Goal: Task Accomplishment & Management: Use online tool/utility

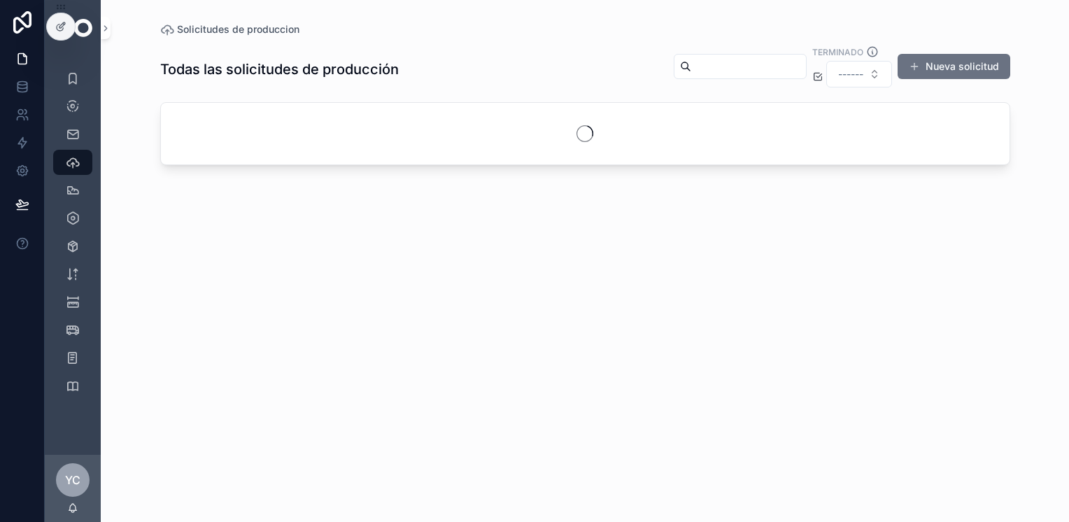
click at [10, 18] on icon at bounding box center [22, 22] width 28 height 22
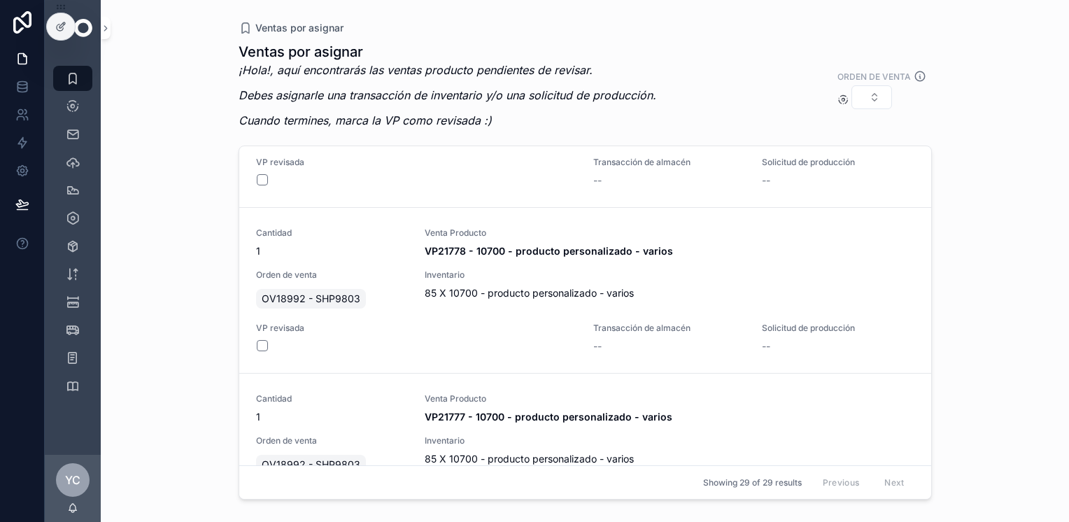
scroll to position [4511, 0]
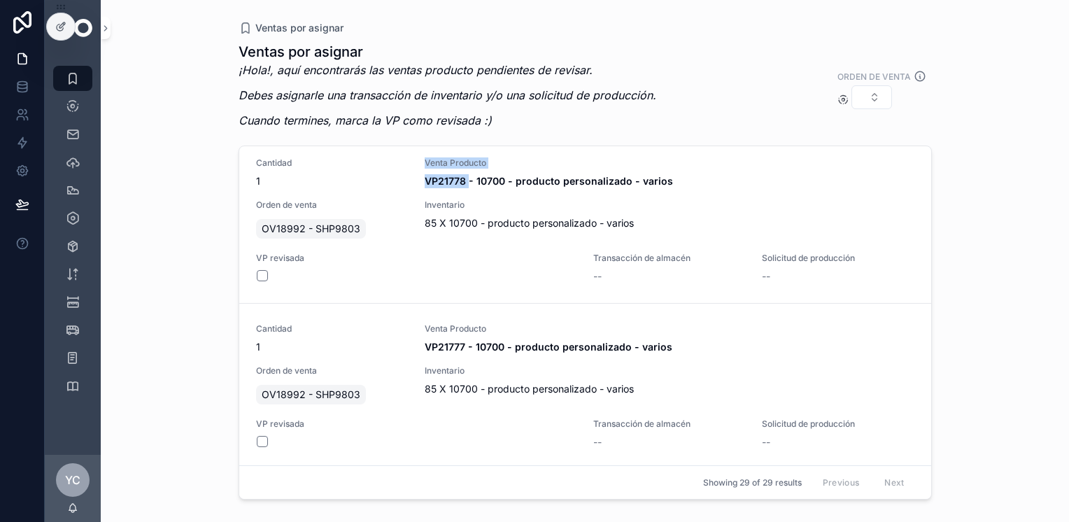
drag, startPoint x: 435, startPoint y: 175, endPoint x: 465, endPoint y: 177, distance: 29.5
click at [465, 177] on div "Cantidad 1 Venta Producto VP21778 - 10700 - producto personalizado - varios Ord…" at bounding box center [585, 220] width 658 height 126
click at [205, 193] on div "Ventas por asignar Ventas por asignar ¡Hola!, aquí encontrarás las ventas produ…" at bounding box center [585, 261] width 968 height 522
drag, startPoint x: 418, startPoint y: 174, endPoint x: 462, endPoint y: 172, distance: 44.1
click at [462, 172] on div "Cantidad 1 Venta Producto VP21778 - 10700 - producto personalizado - varios Ord…" at bounding box center [585, 220] width 658 height 126
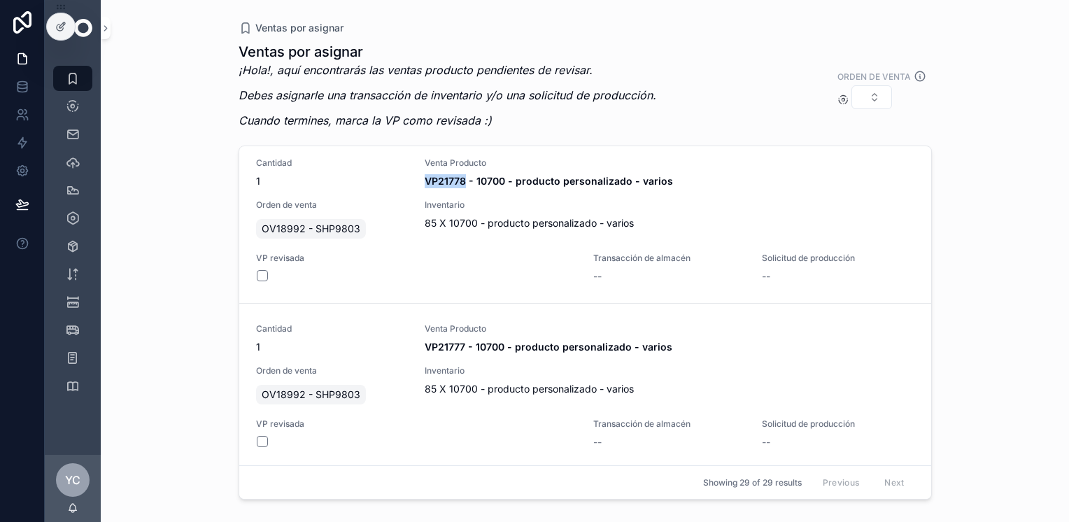
copy strong "VP21778"
click at [264, 271] on button "scrollable content" at bounding box center [262, 275] width 11 height 11
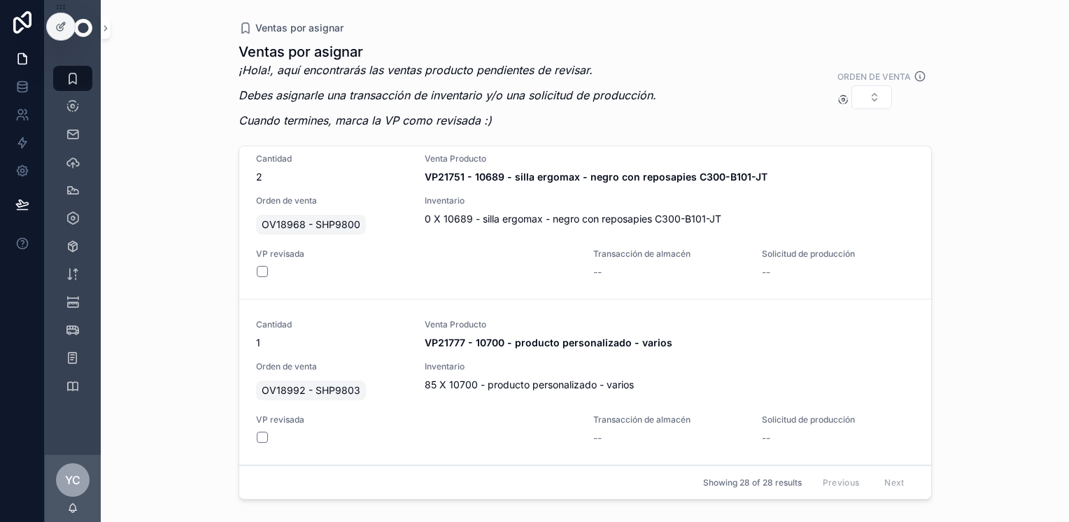
scroll to position [4345, 0]
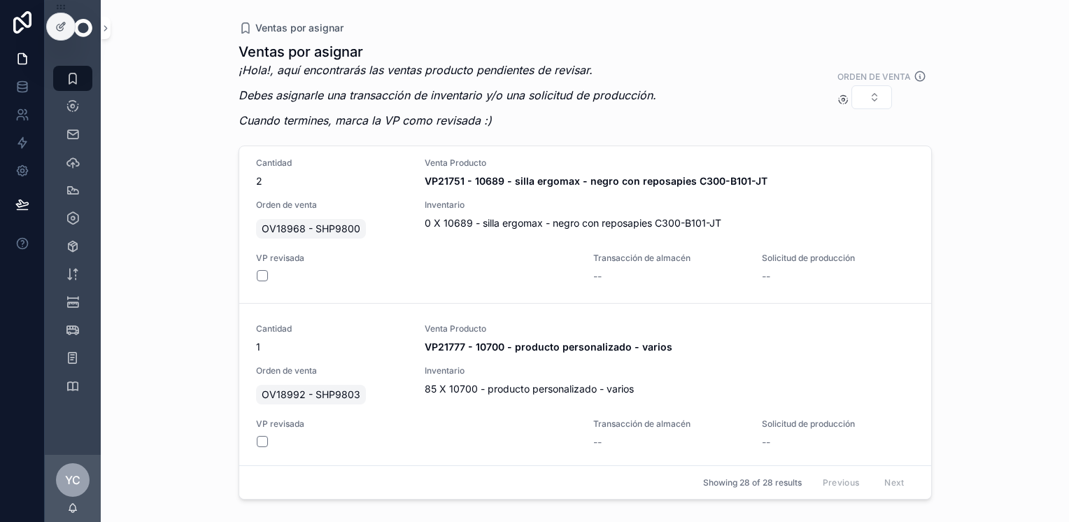
click at [0, 0] on span "Reservar inventario" at bounding box center [0, 0] width 0 height 0
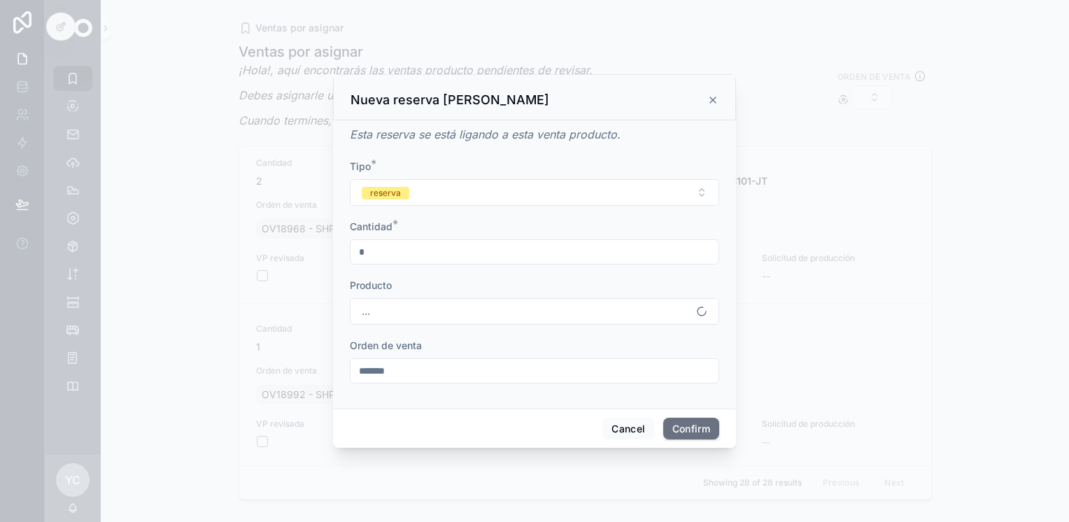
click at [461, 311] on button "..." at bounding box center [534, 311] width 369 height 27
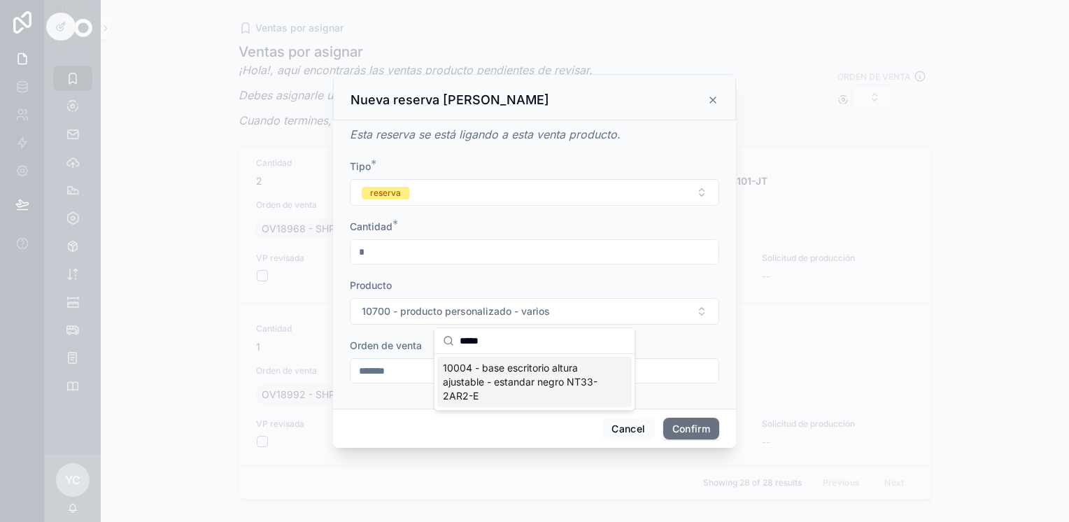
type input "*****"
click at [530, 388] on span "10004 - base escritorio altura ajustable - estandar negro NT33-2AR2-E" at bounding box center [526, 382] width 167 height 42
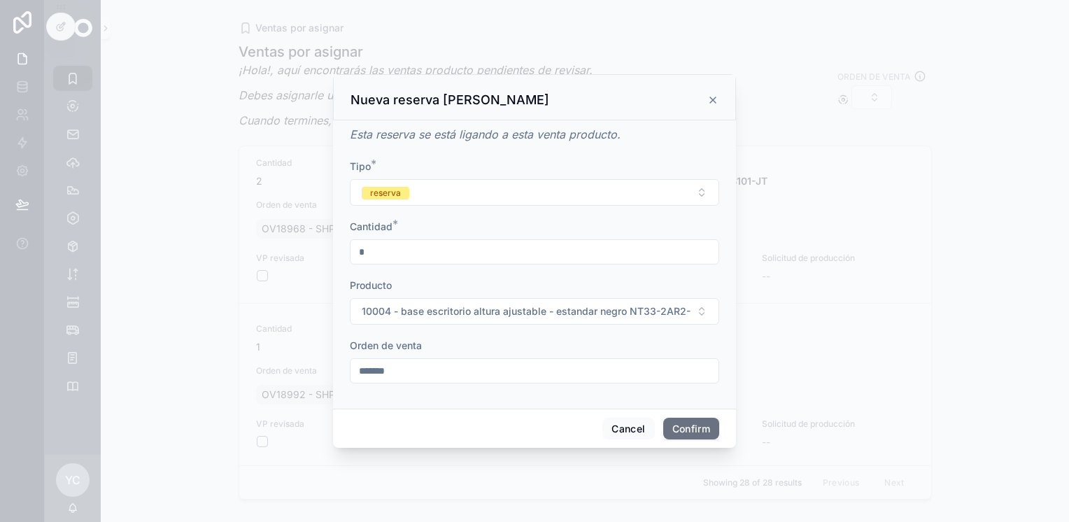
click at [697, 427] on button "Confirm" at bounding box center [691, 429] width 56 height 22
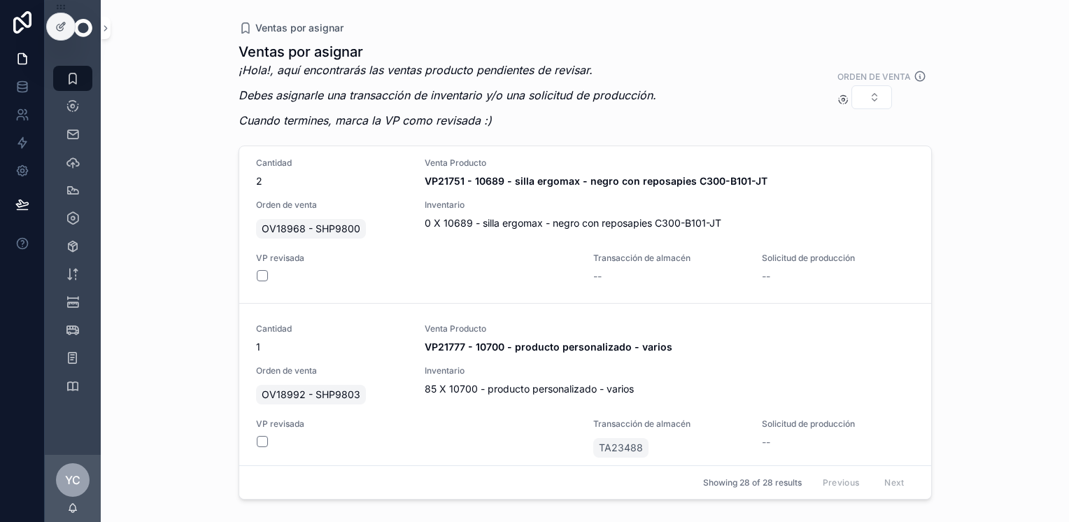
click at [0, 0] on button "Solicitud producción" at bounding box center [0, 0] width 0 height 0
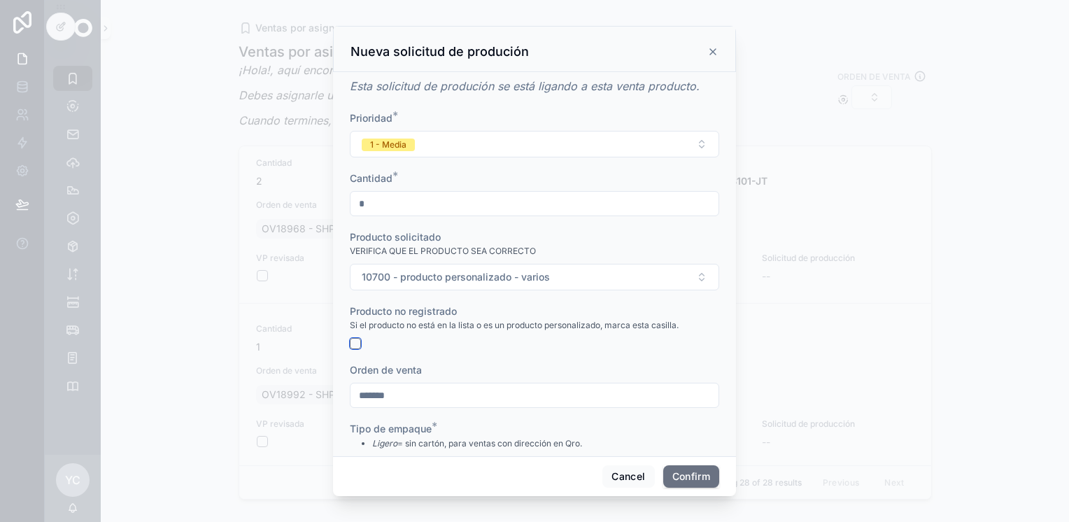
click at [358, 346] on button "button" at bounding box center [355, 343] width 11 height 11
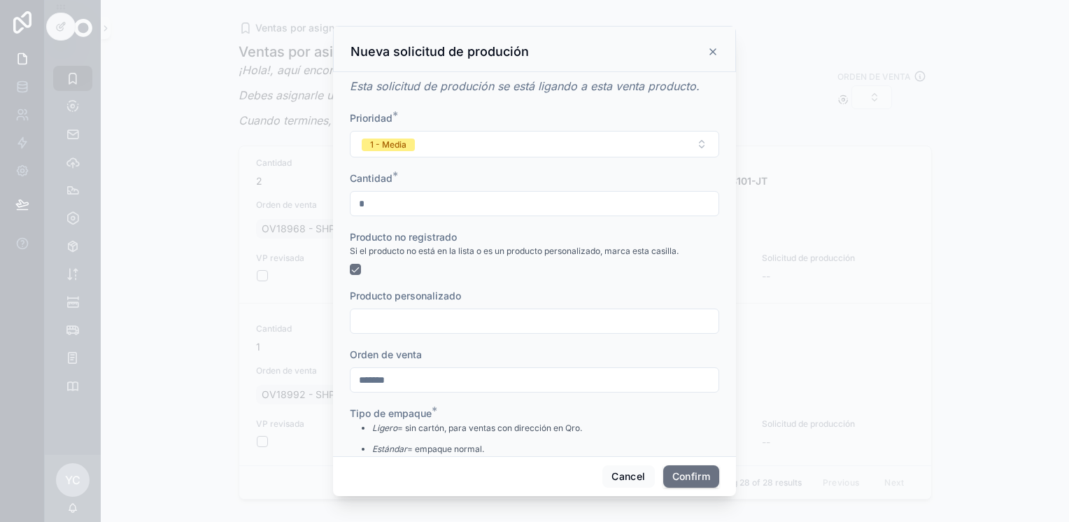
click at [390, 325] on input "text" at bounding box center [535, 321] width 368 height 20
paste input "*******"
type input "**********"
click at [442, 153] on button "1 - Media" at bounding box center [534, 144] width 369 height 27
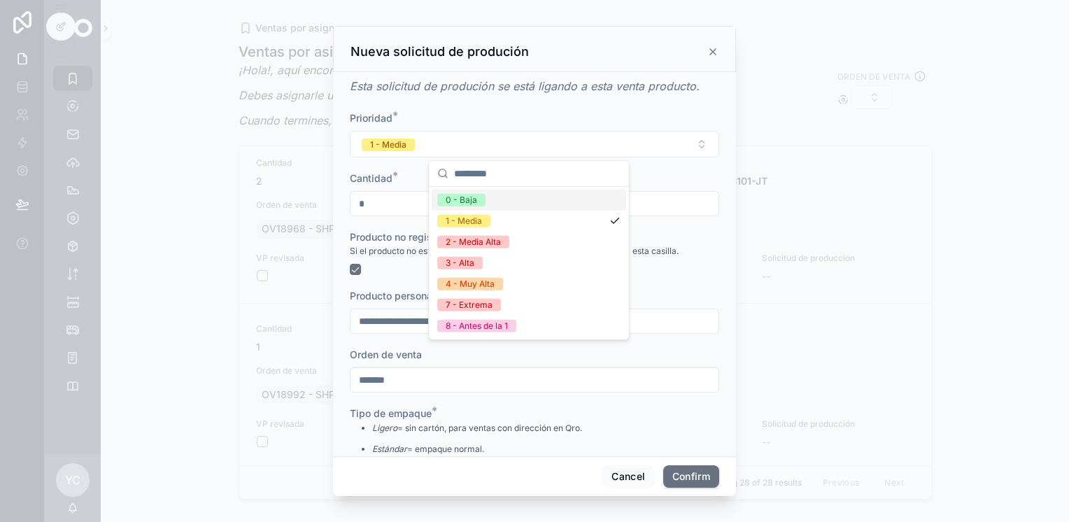
click at [502, 132] on button "1 - Media" at bounding box center [534, 144] width 369 height 27
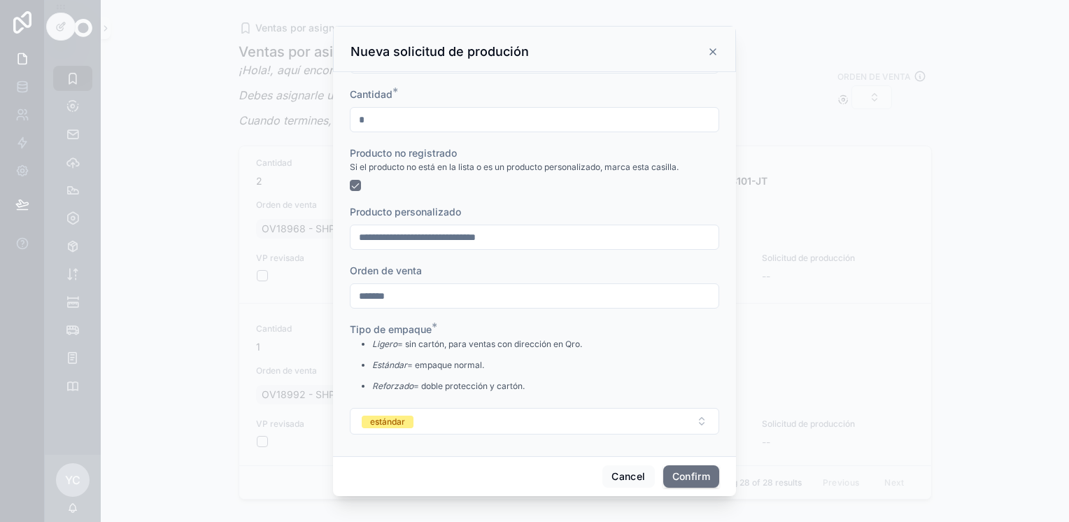
scroll to position [86, 0]
click at [438, 424] on button "estándar" at bounding box center [534, 419] width 369 height 27
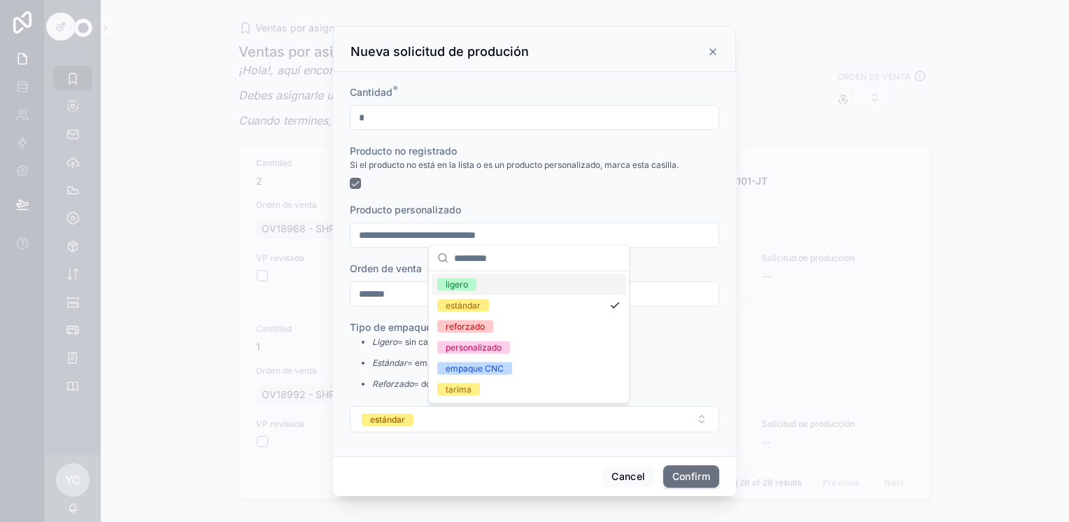
click at [476, 285] on span "ligero" at bounding box center [456, 284] width 39 height 13
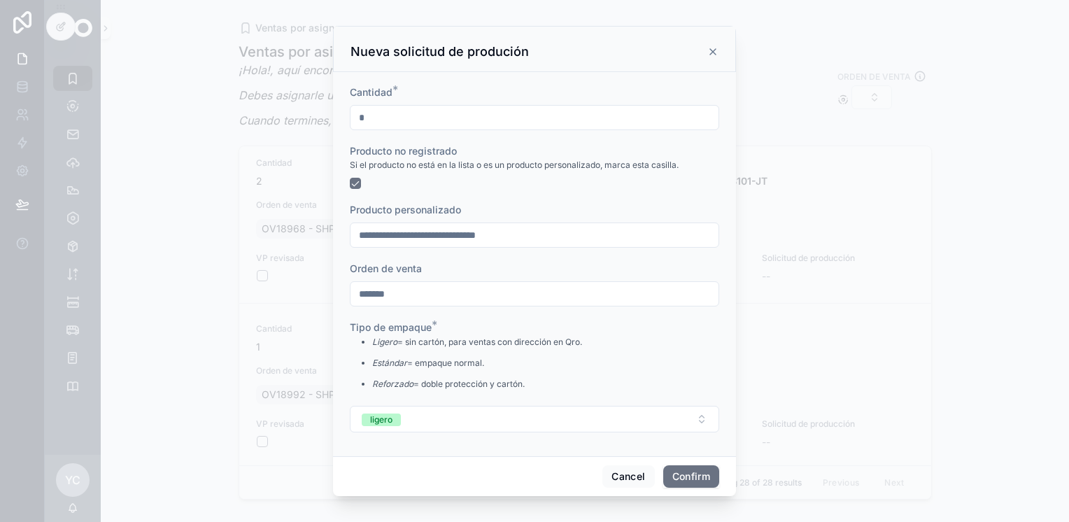
click at [697, 475] on button "Confirm" at bounding box center [691, 476] width 56 height 22
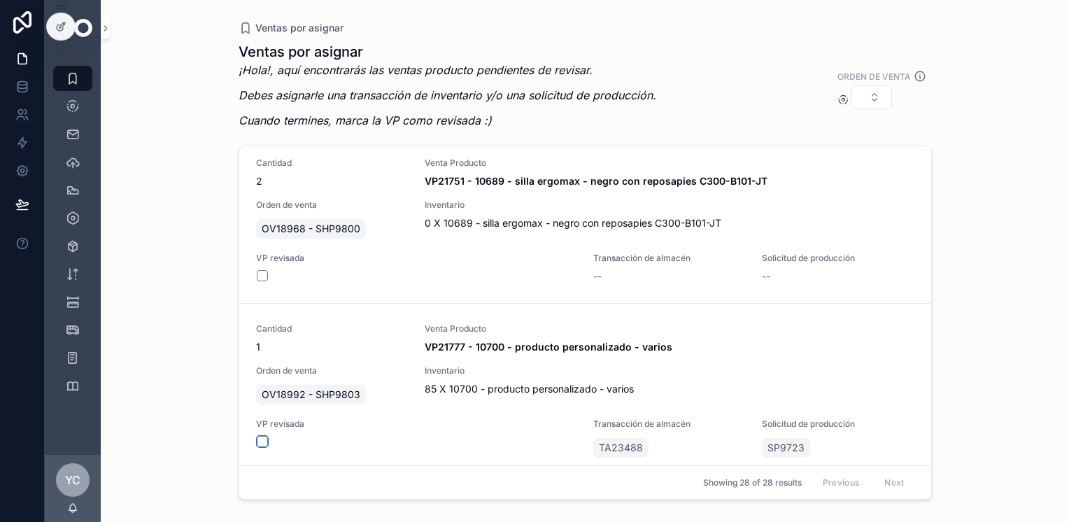
click at [262, 439] on button "scrollable content" at bounding box center [262, 441] width 11 height 11
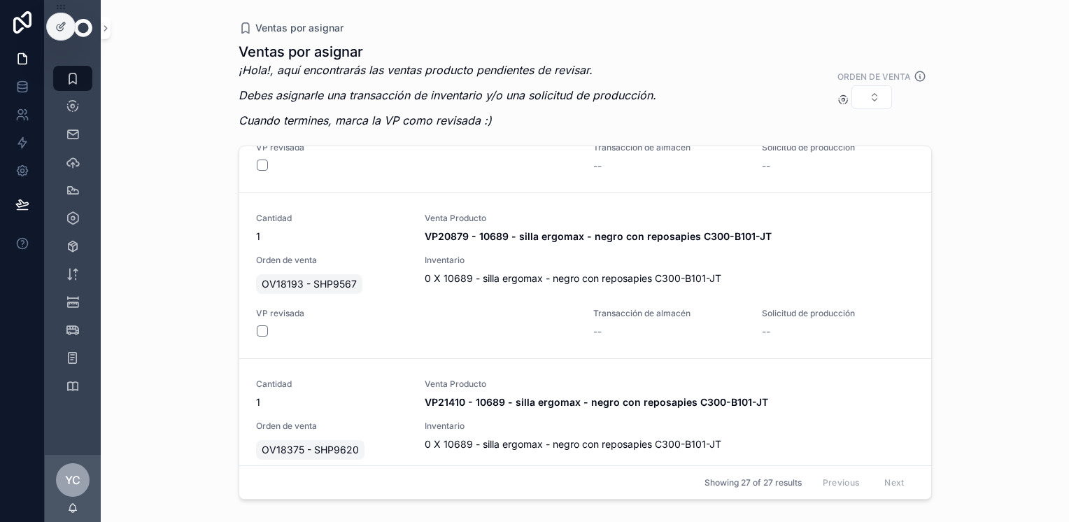
scroll to position [0, 0]
